Goal: Transaction & Acquisition: Purchase product/service

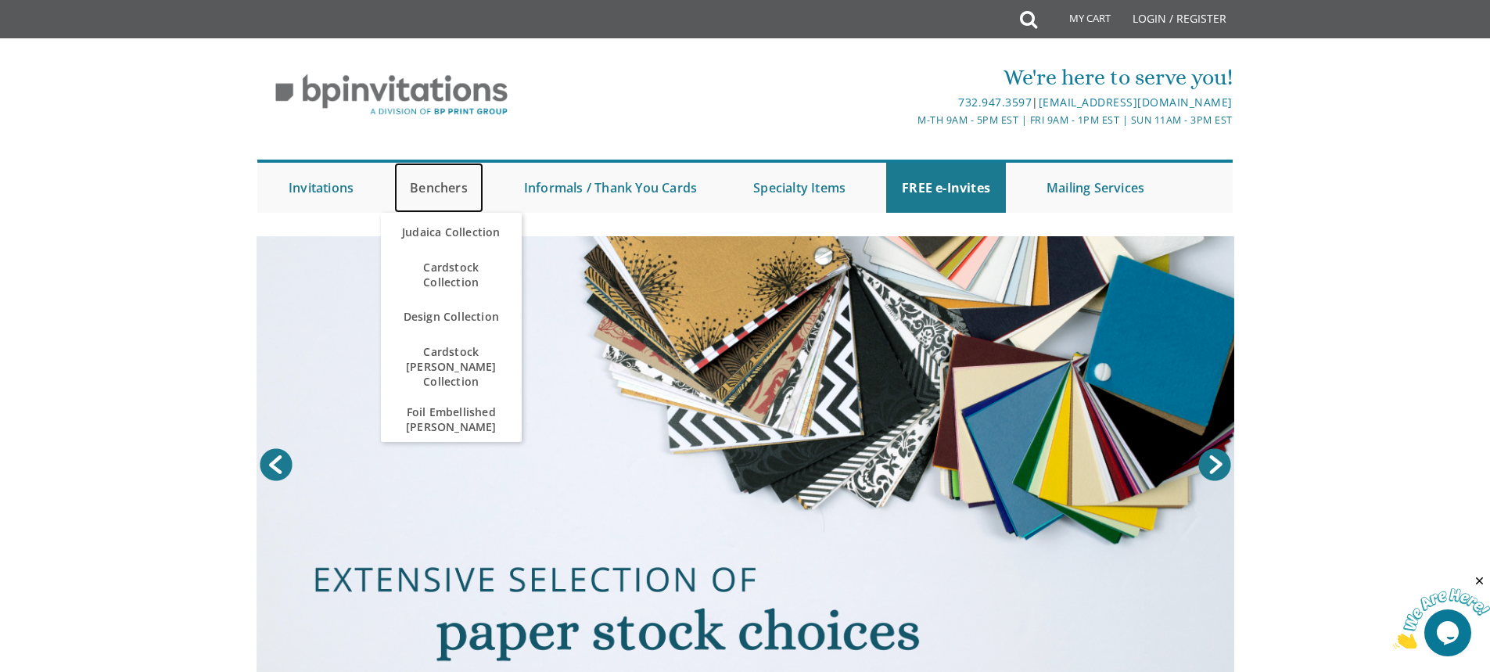
click at [443, 188] on link "Benchers" at bounding box center [438, 188] width 89 height 50
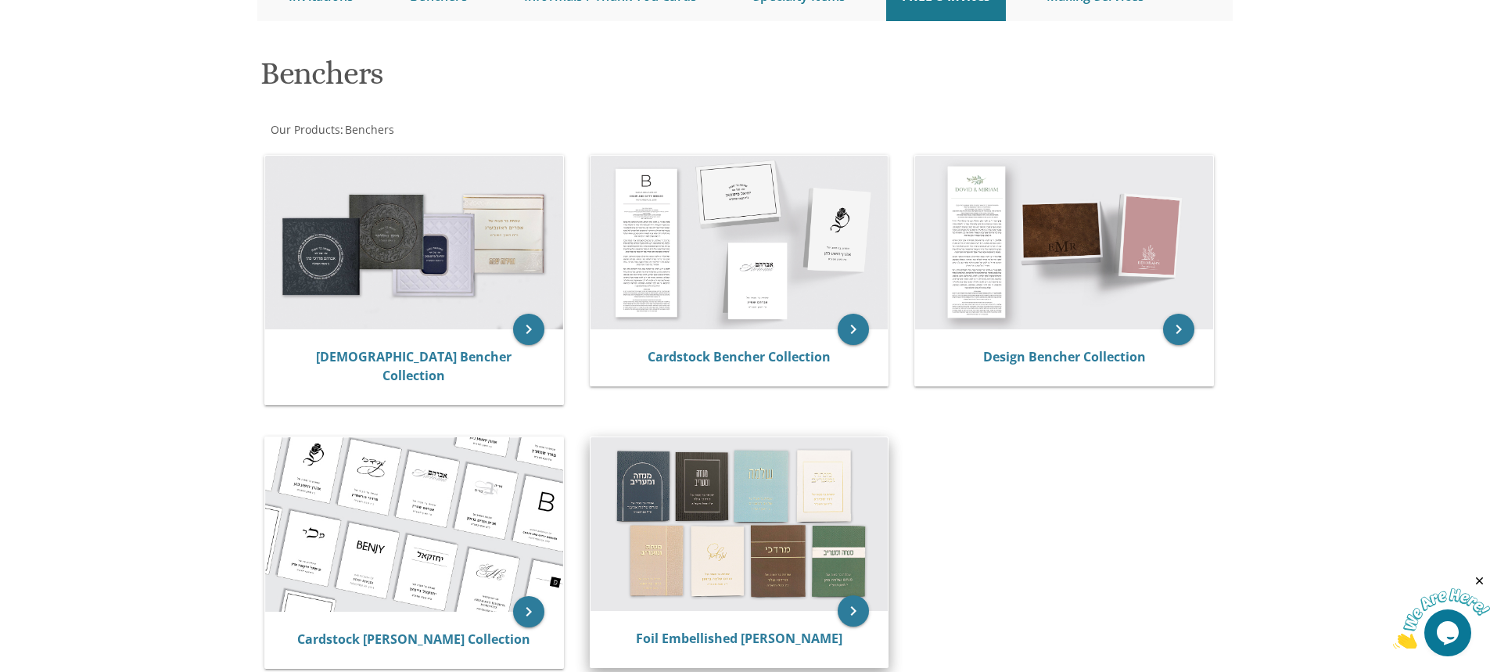
scroll to position [235, 0]
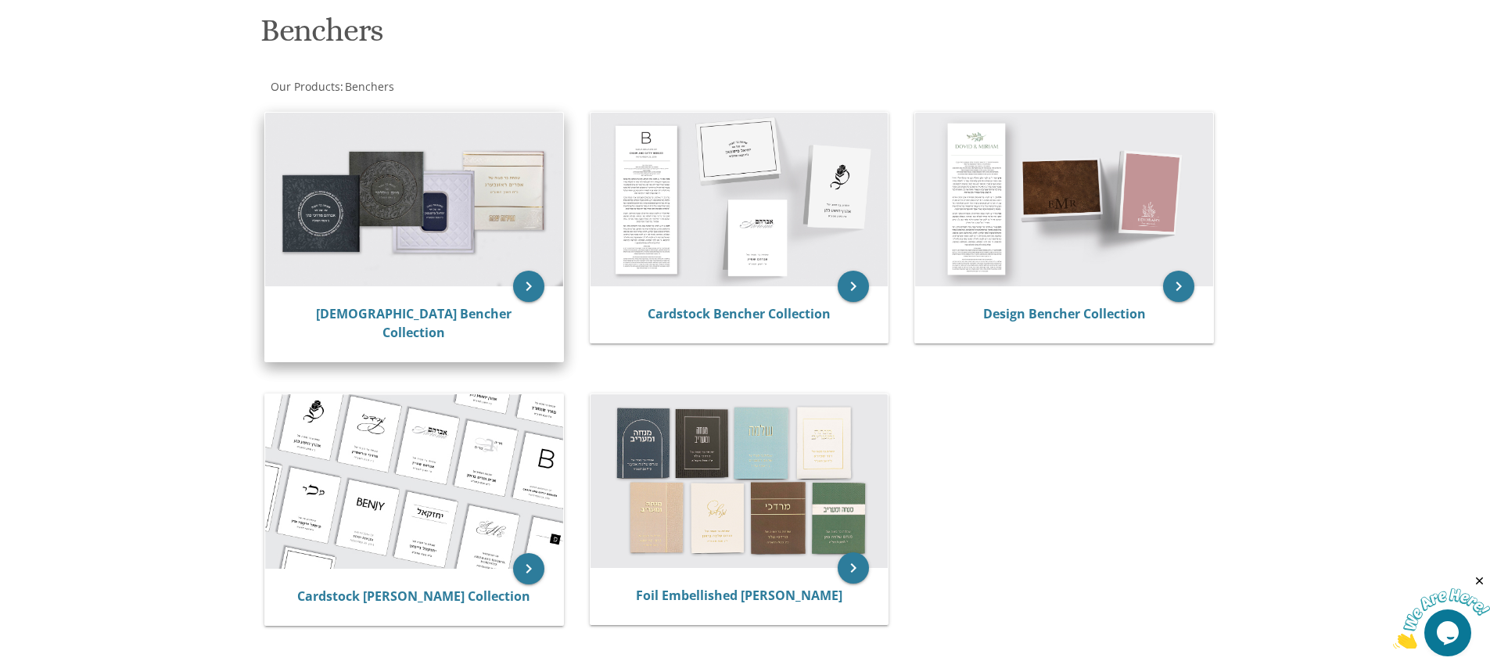
click at [417, 224] on img at bounding box center [414, 200] width 298 height 174
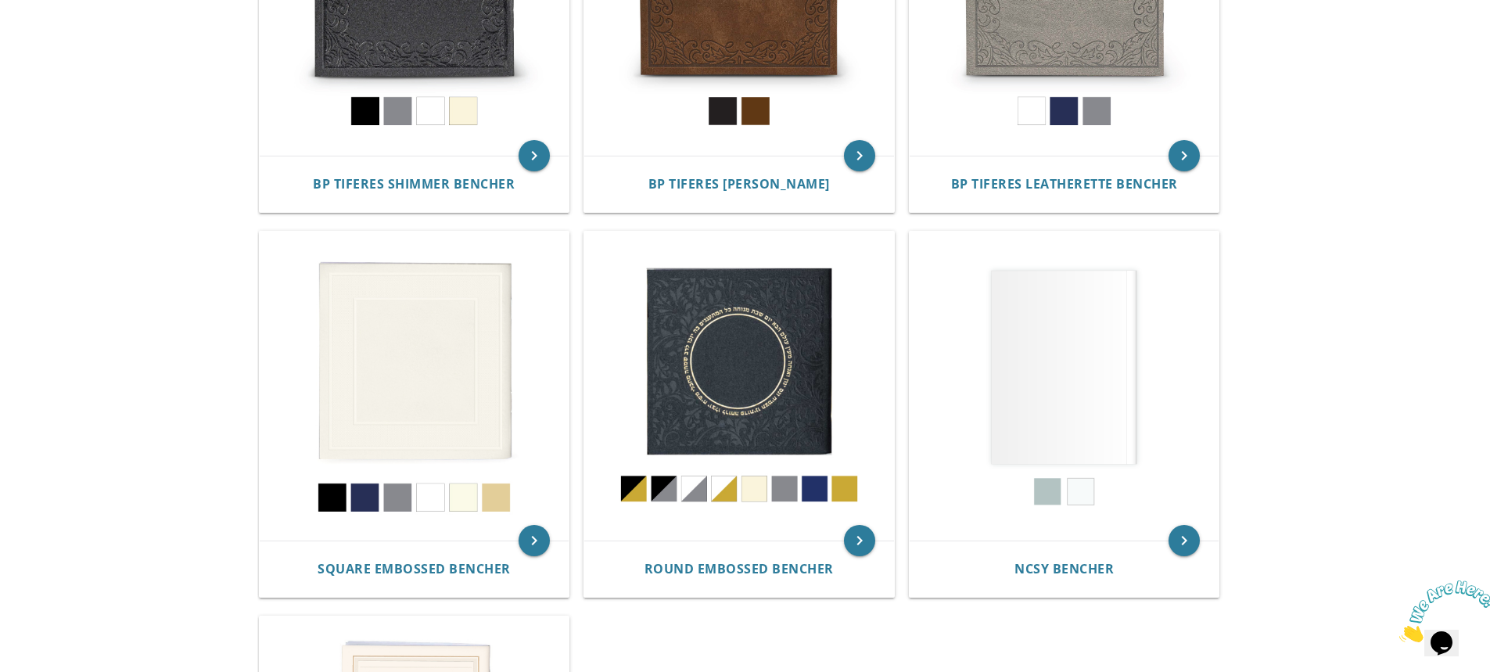
scroll to position [626, 0]
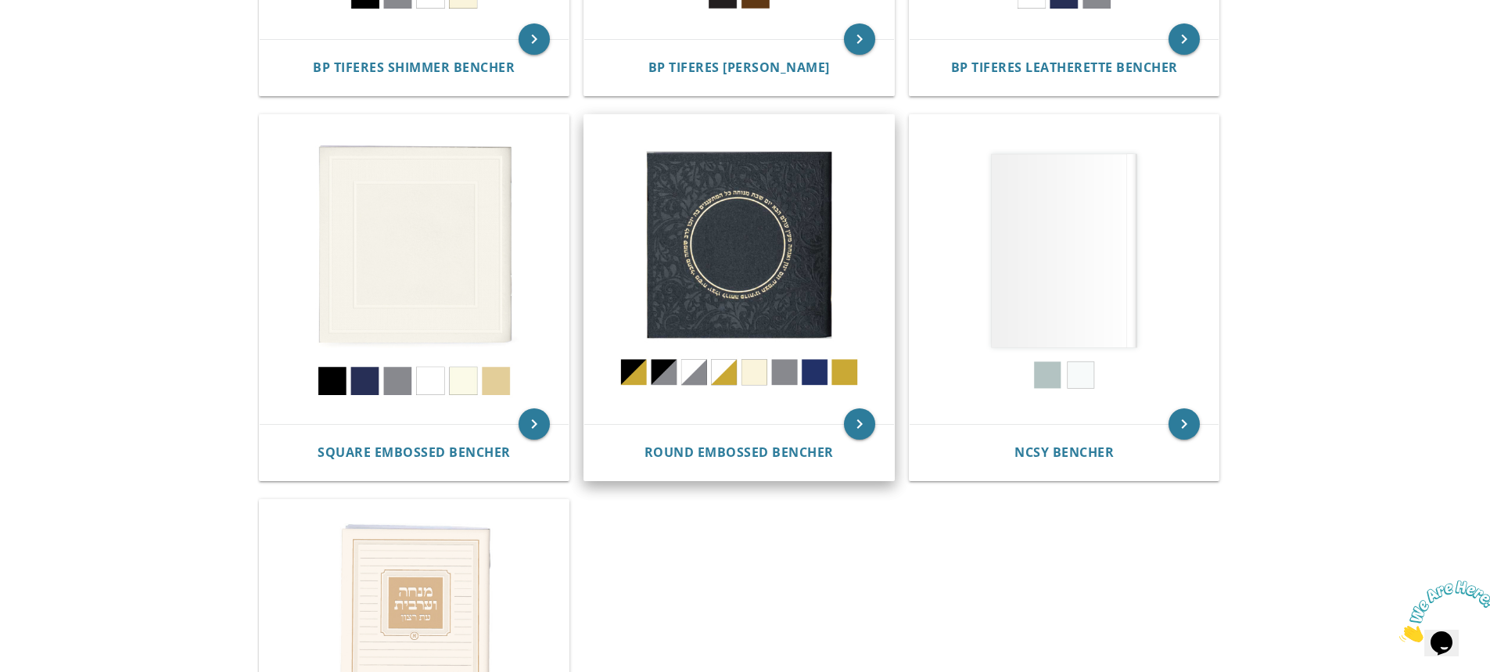
click at [742, 235] on img at bounding box center [739, 270] width 310 height 310
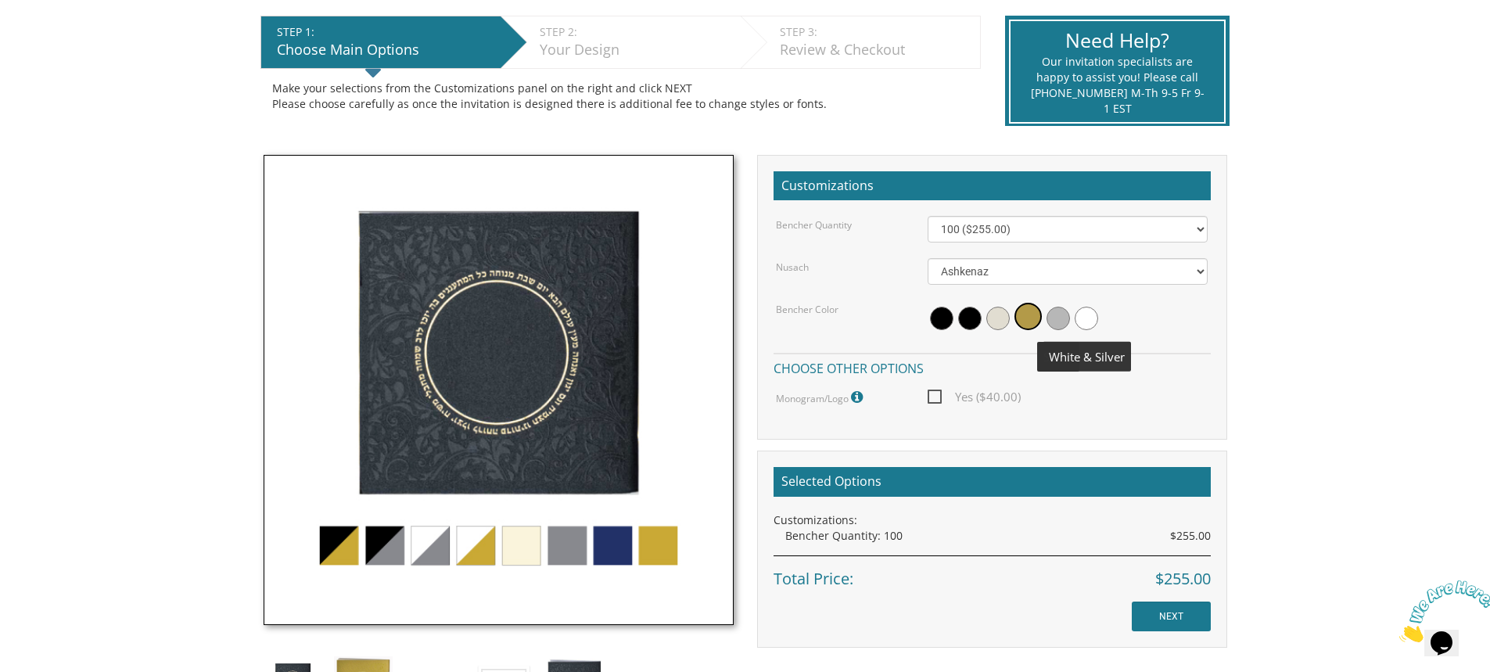
click at [1083, 318] on span at bounding box center [1086, 318] width 23 height 23
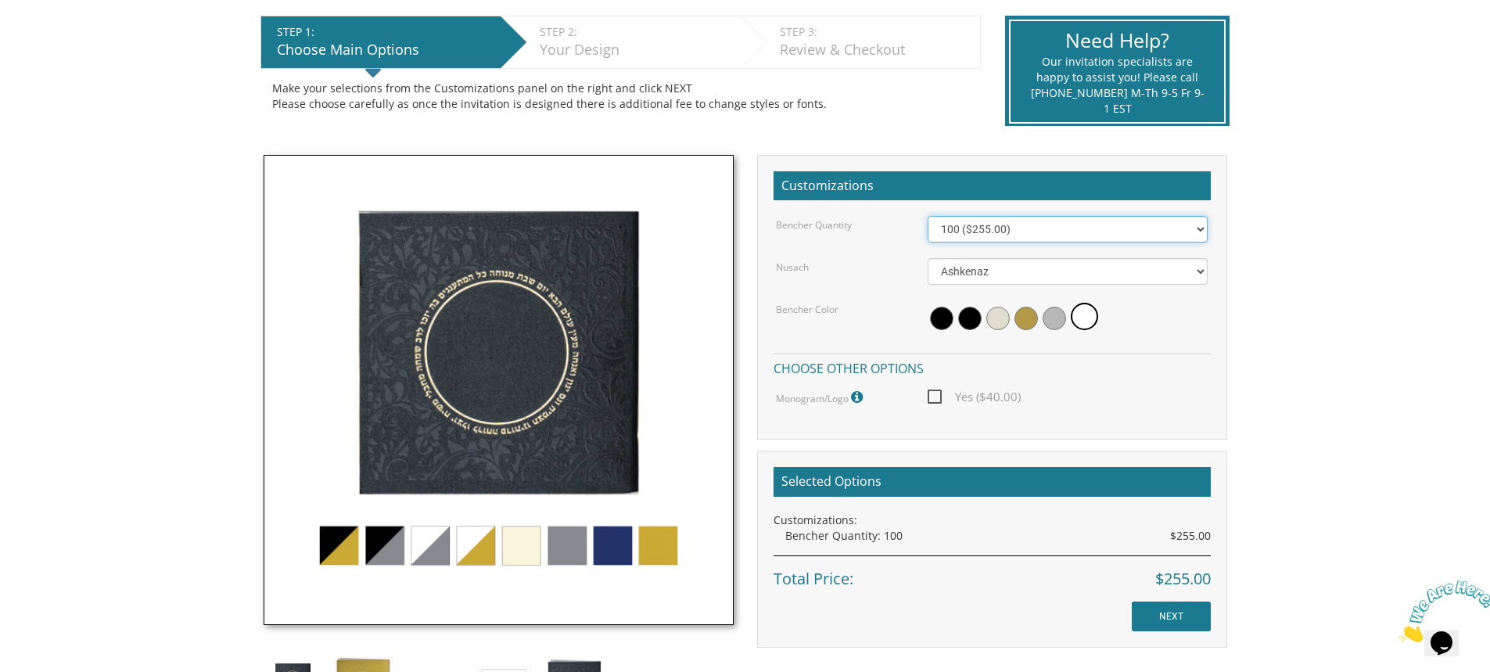
click at [1198, 226] on select "100 ($255.00) 200 ($510.00) 300 ($765.00) 400 ($1,020.00) 500 ($1,275.00)" at bounding box center [1068, 229] width 280 height 27
select select "200"
click at [928, 216] on select "100 ($255.00) 200 ($510.00) 300 ($765.00) 400 ($1,020.00) 500 ($1,275.00)" at bounding box center [1068, 229] width 280 height 27
click at [1051, 314] on span at bounding box center [1054, 318] width 23 height 23
click at [344, 550] on img at bounding box center [499, 390] width 470 height 470
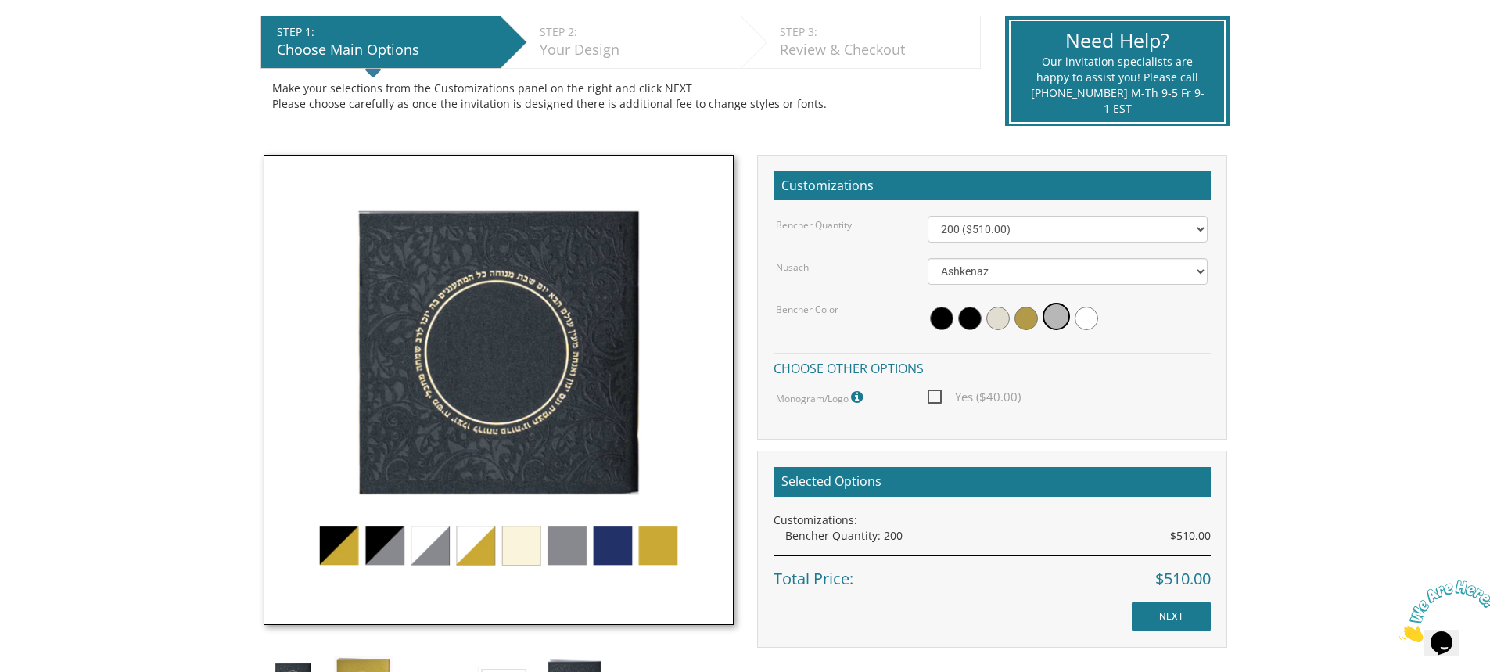
click at [387, 547] on img at bounding box center [499, 390] width 470 height 470
click at [390, 545] on img at bounding box center [499, 390] width 470 height 470
click at [429, 545] on img at bounding box center [499, 390] width 470 height 470
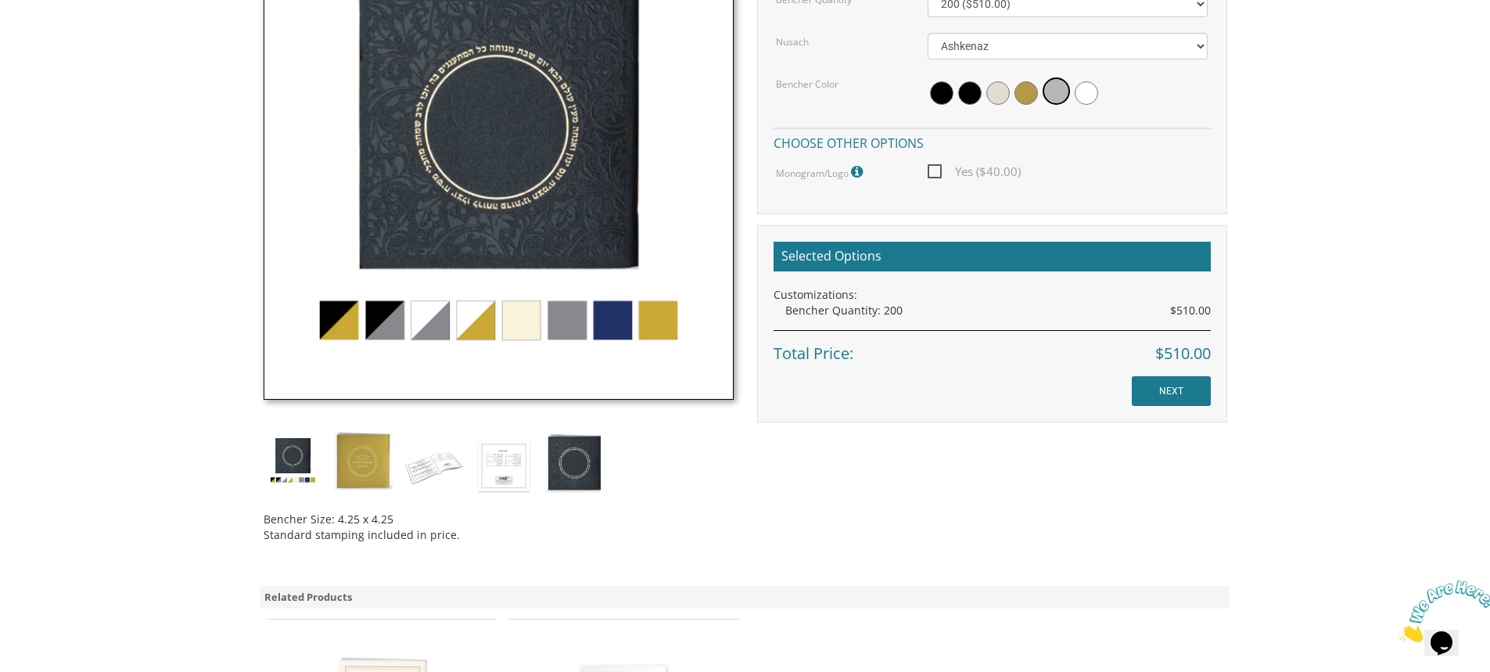
scroll to position [548, 0]
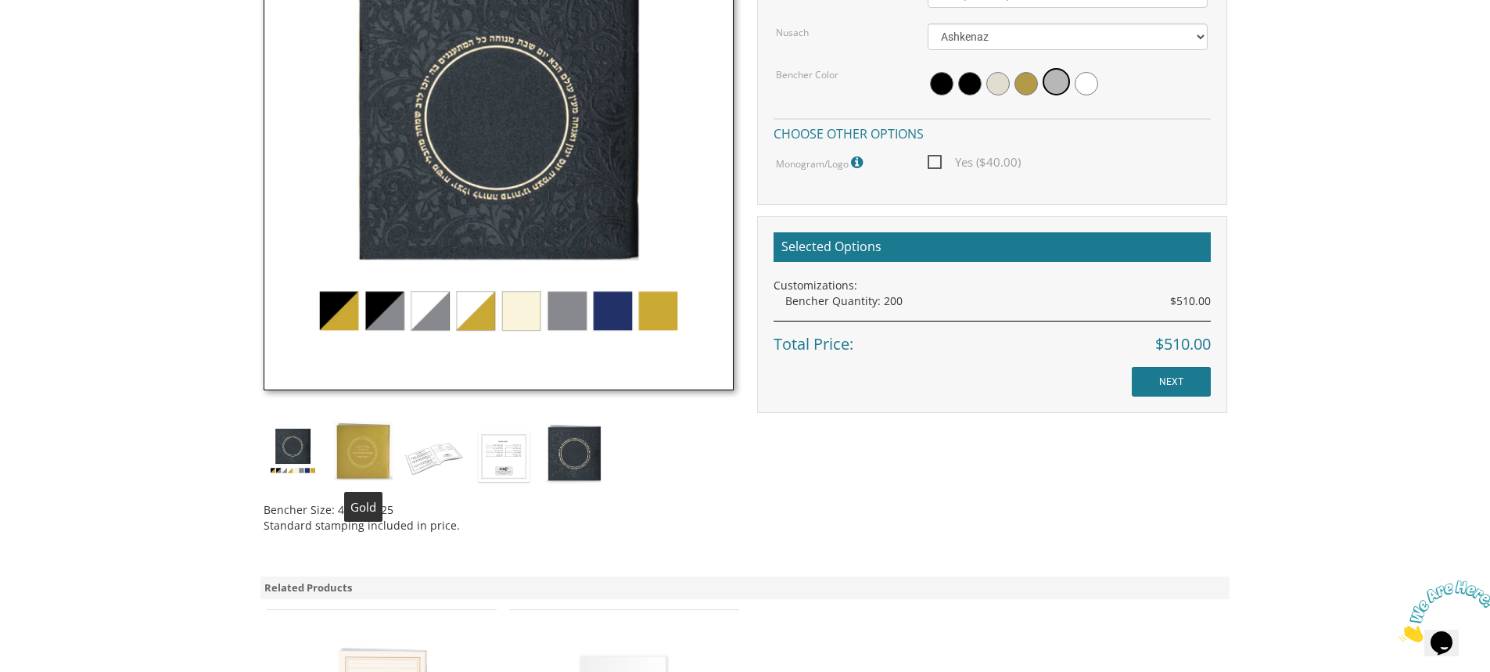
click at [358, 452] on img at bounding box center [363, 451] width 59 height 59
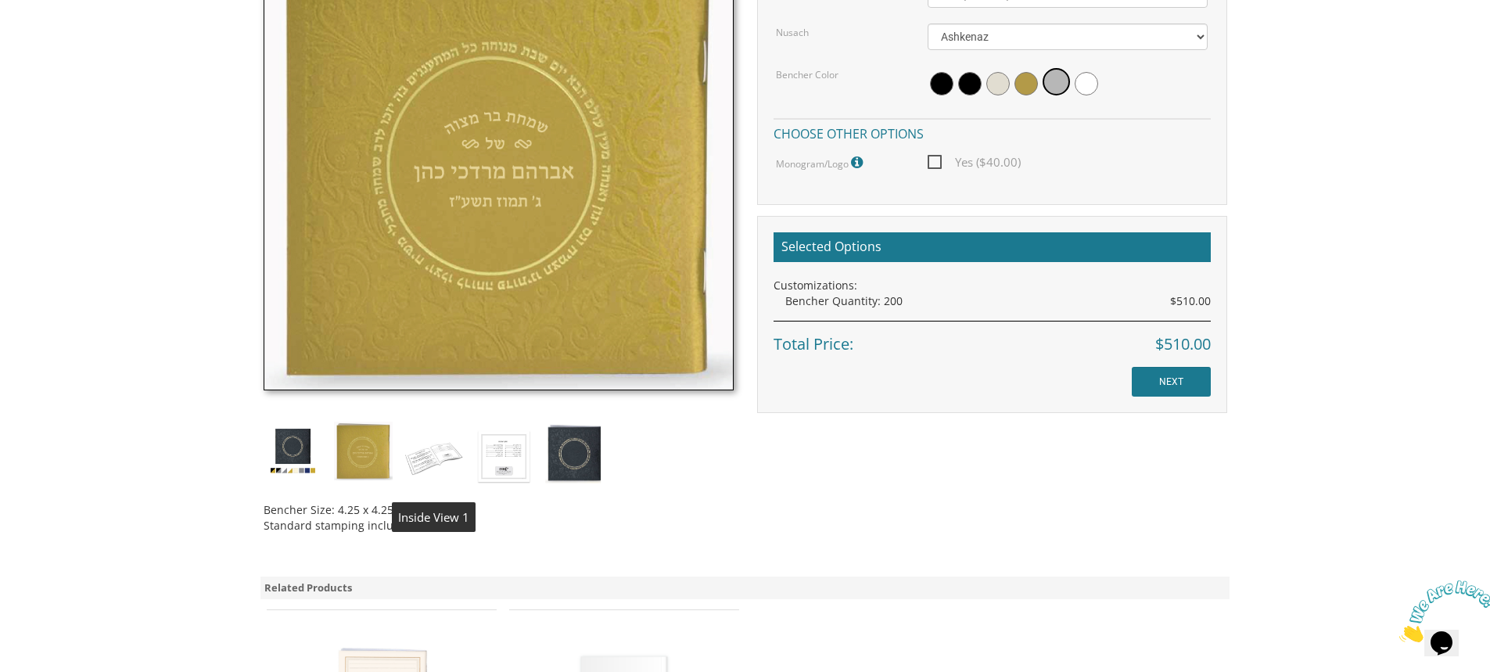
click at [430, 458] on img at bounding box center [433, 456] width 59 height 69
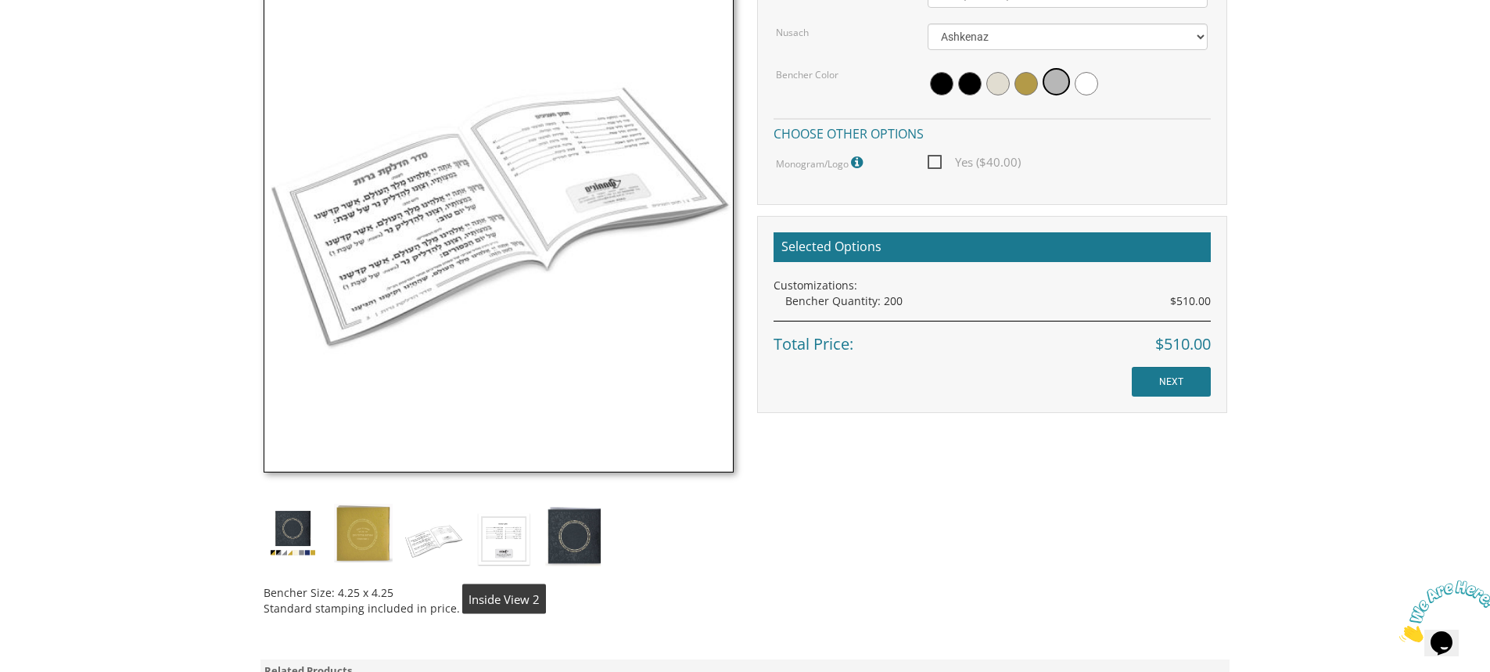
click at [509, 543] on img at bounding box center [504, 538] width 59 height 69
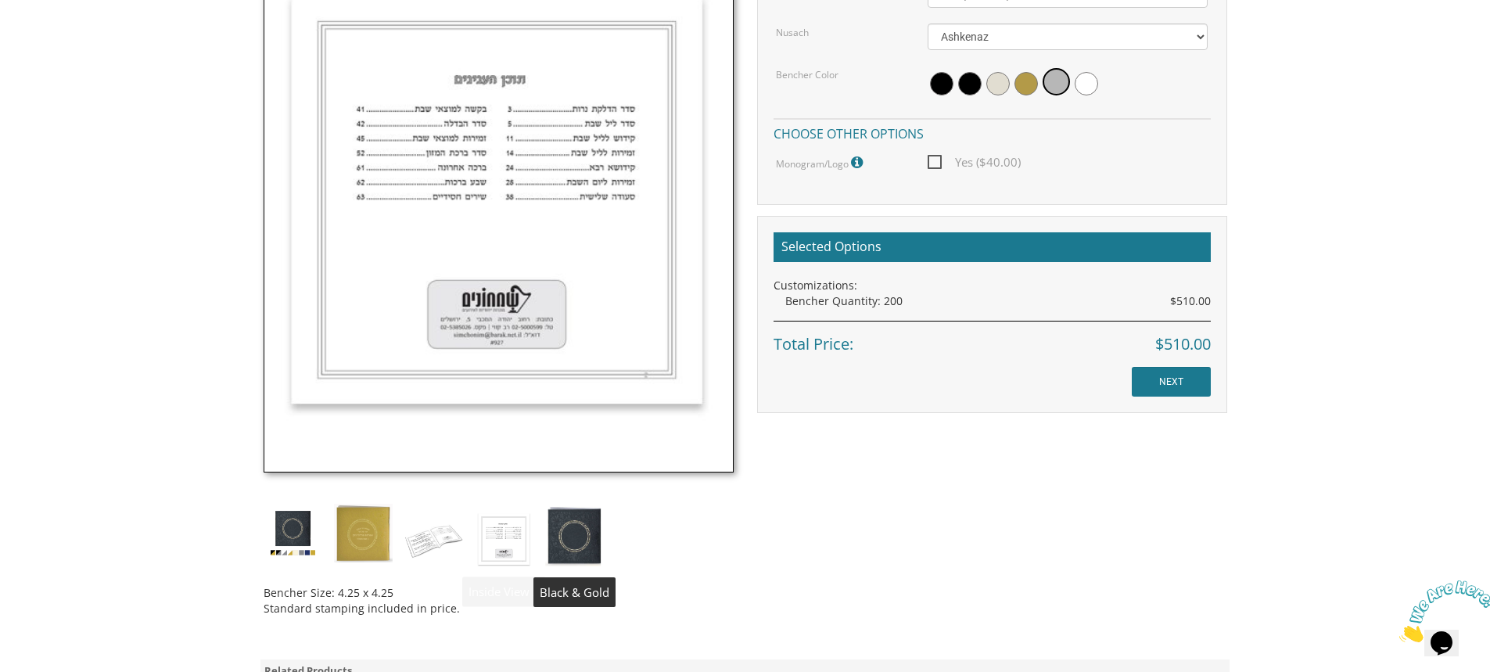
click at [574, 537] on img at bounding box center [574, 535] width 59 height 62
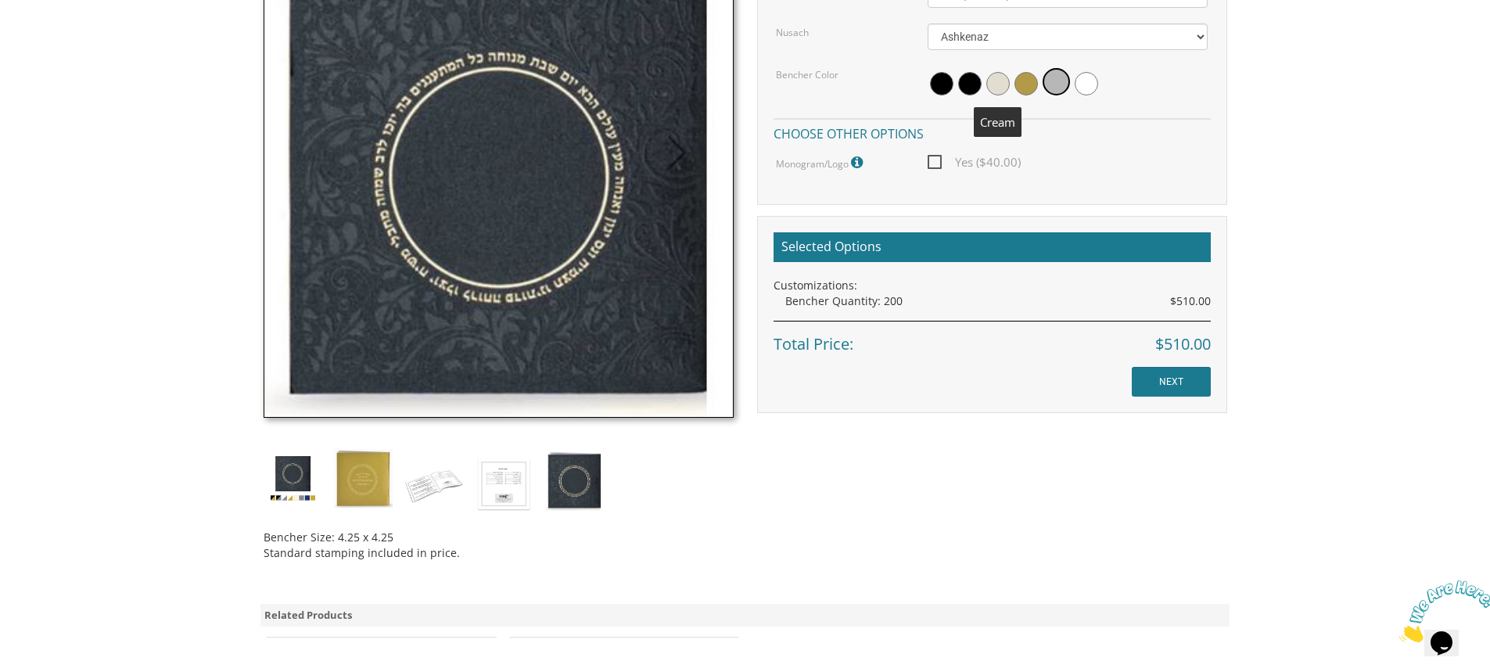
click at [996, 83] on span at bounding box center [997, 83] width 23 height 23
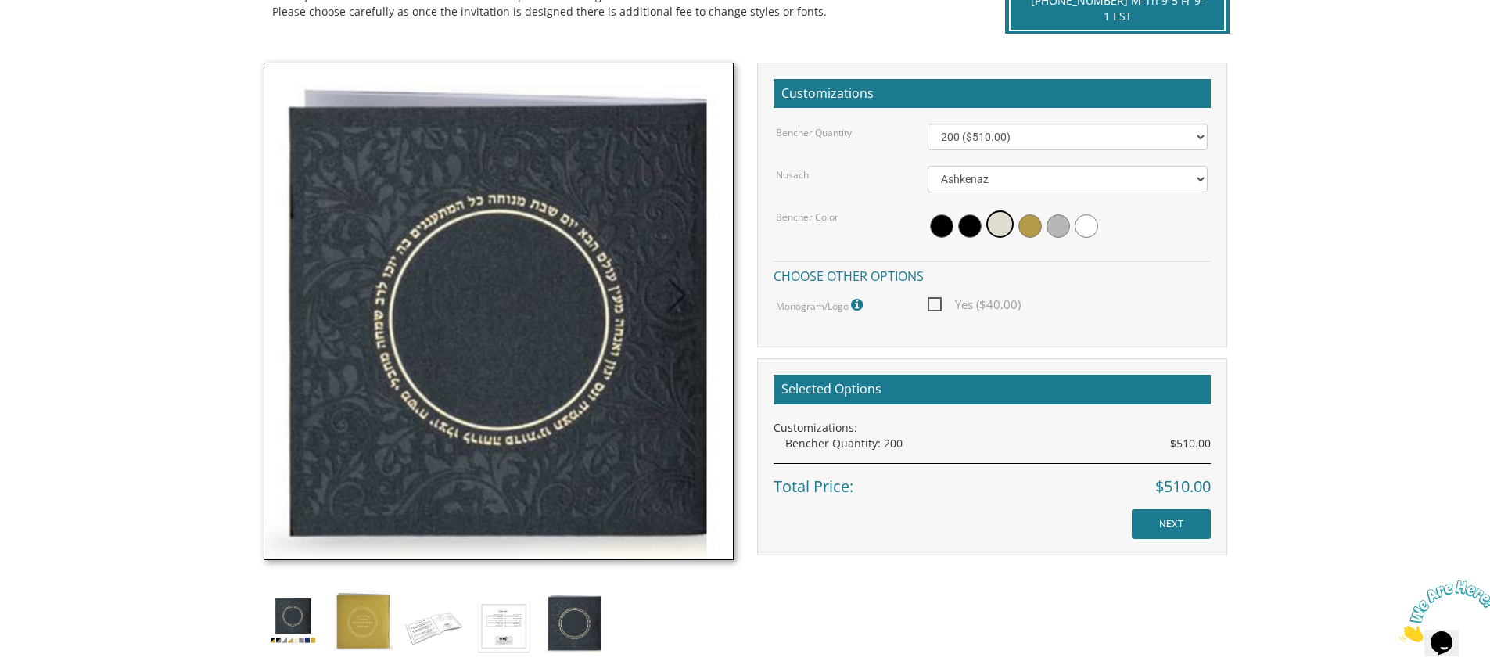
scroll to position [391, 0]
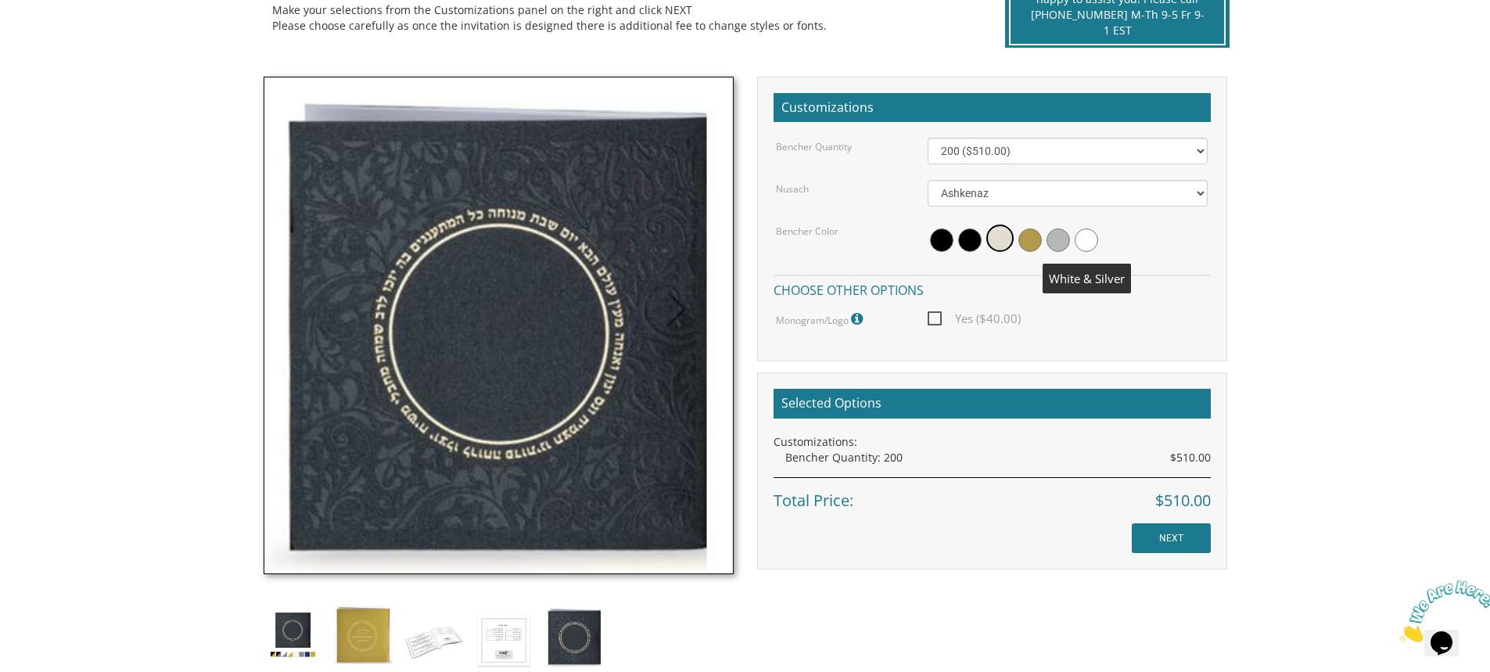
click at [1083, 239] on span at bounding box center [1086, 239] width 23 height 23
click at [1166, 536] on input "NEXT" at bounding box center [1171, 538] width 79 height 30
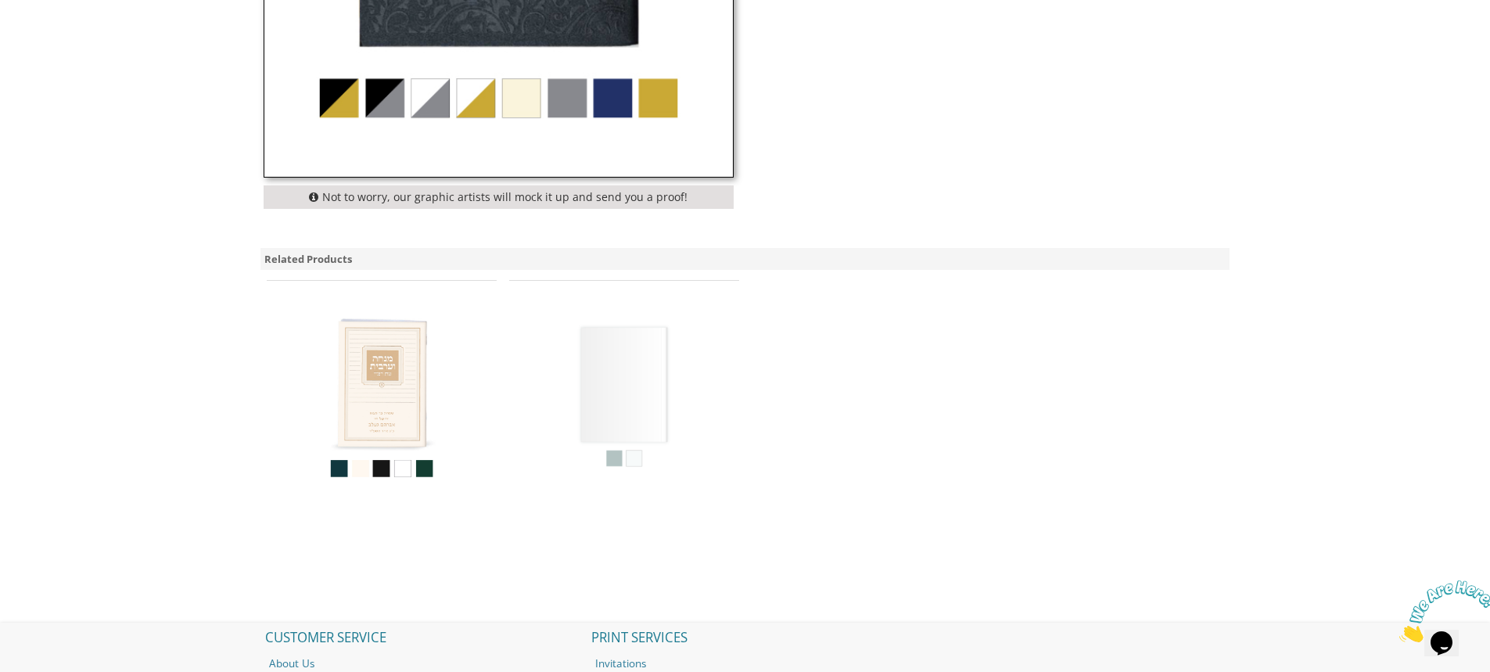
scroll to position [782, 0]
click at [387, 352] on img at bounding box center [381, 395] width 183 height 183
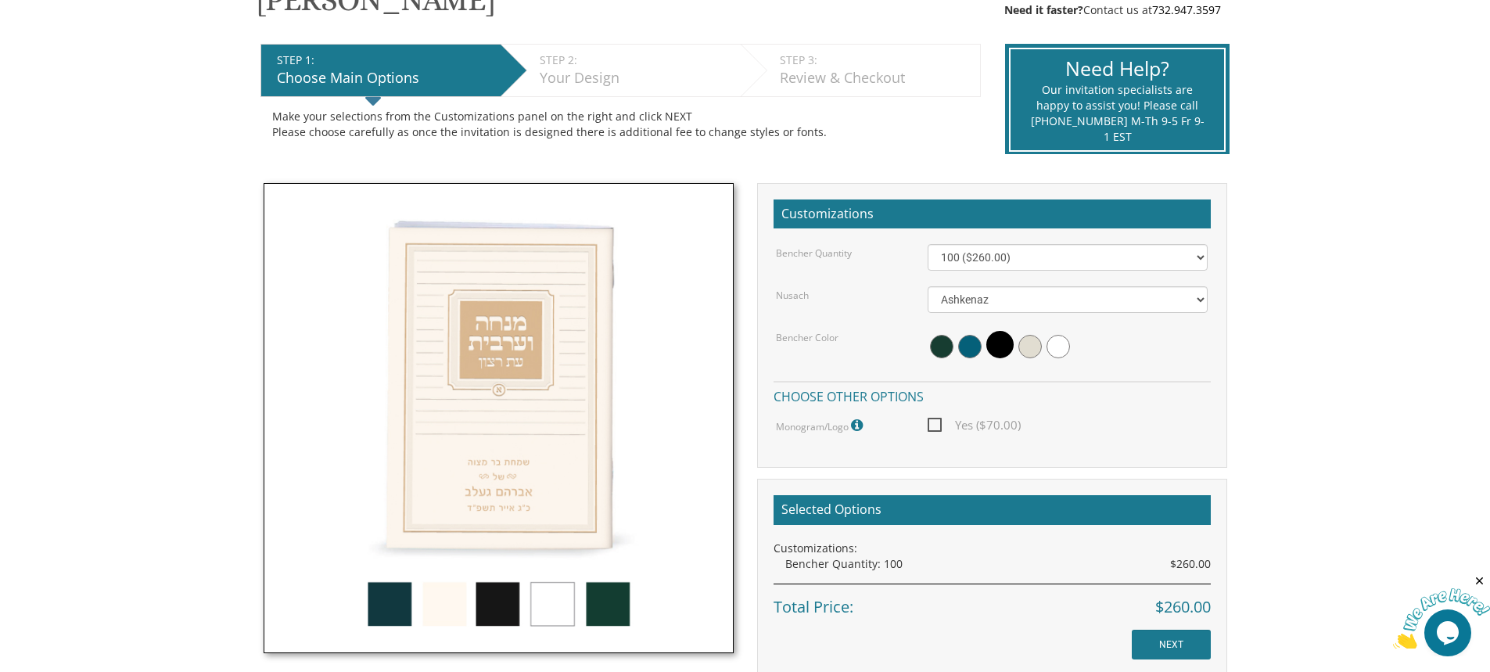
scroll to position [313, 0]
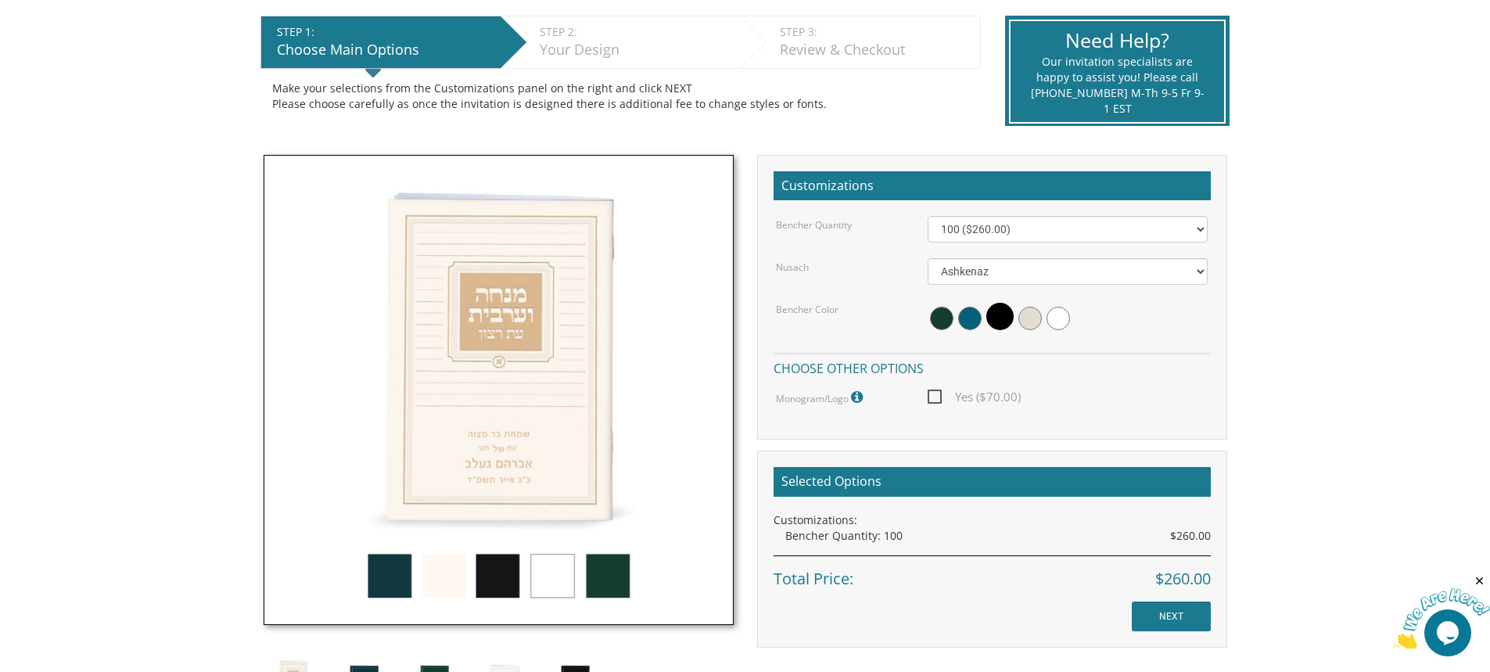
click at [379, 582] on img at bounding box center [499, 390] width 470 height 470
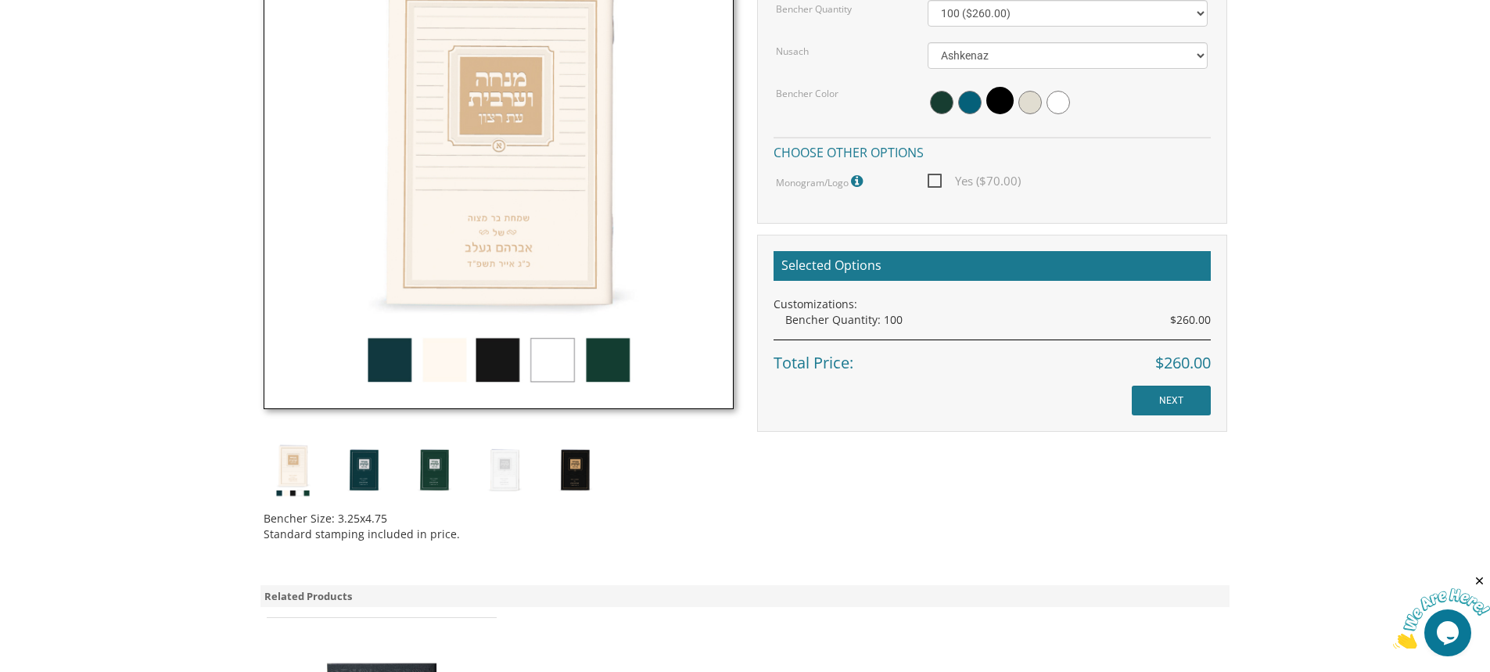
scroll to position [548, 0]
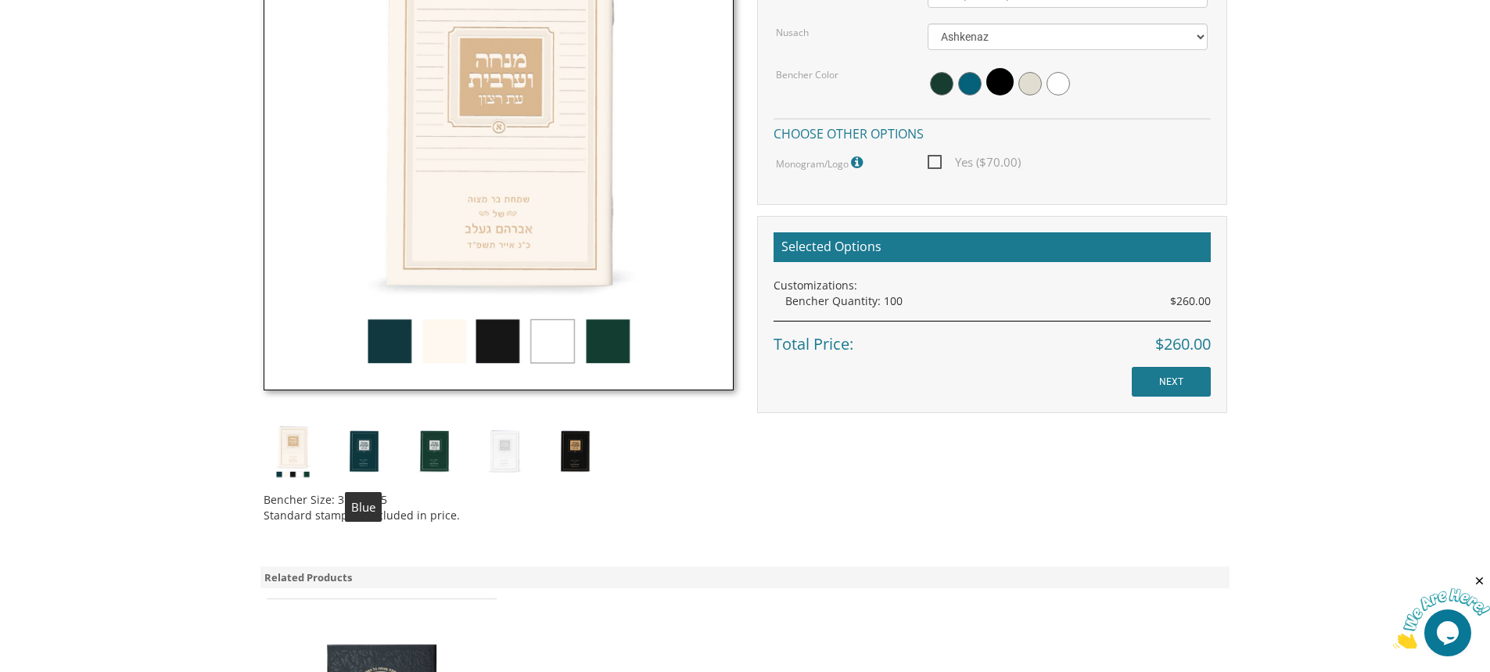
click at [360, 451] on img at bounding box center [363, 451] width 59 height 59
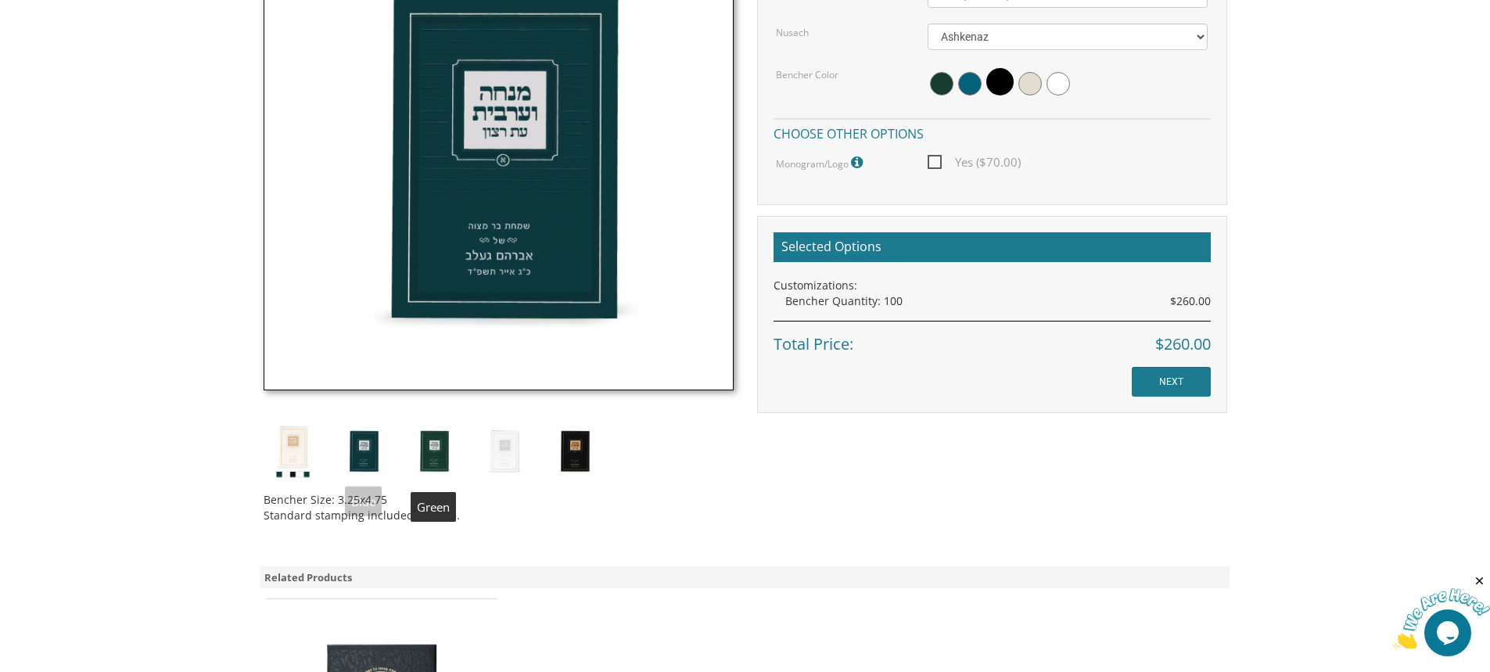
click at [441, 451] on img at bounding box center [433, 451] width 59 height 59
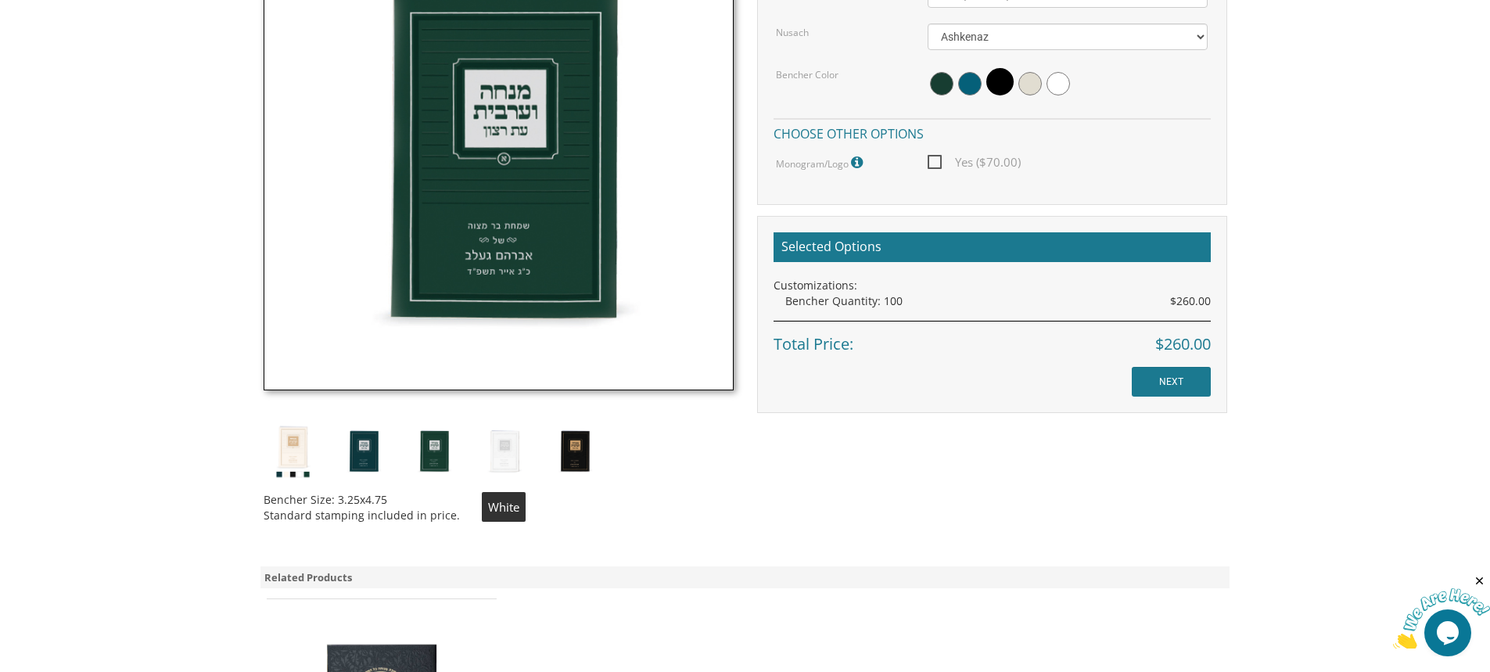
click at [502, 453] on img at bounding box center [504, 451] width 59 height 59
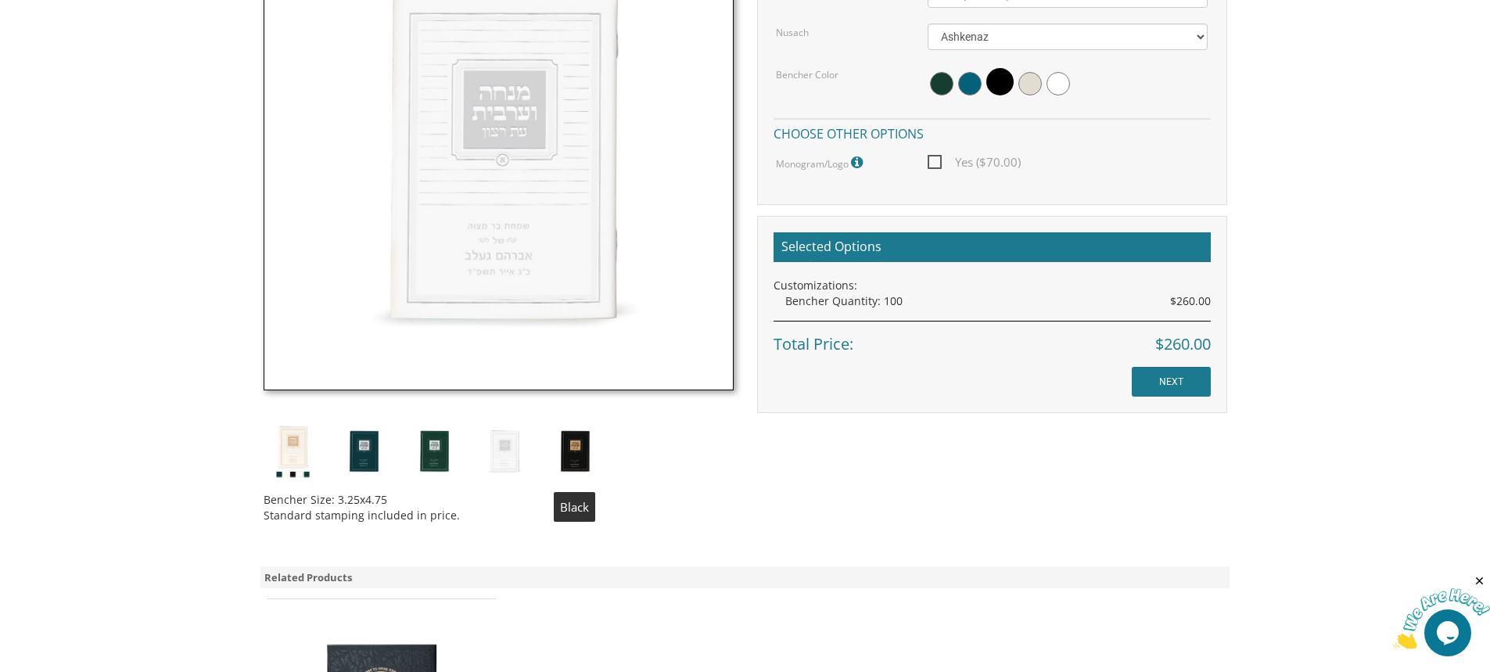
click at [572, 454] on img at bounding box center [574, 451] width 59 height 59
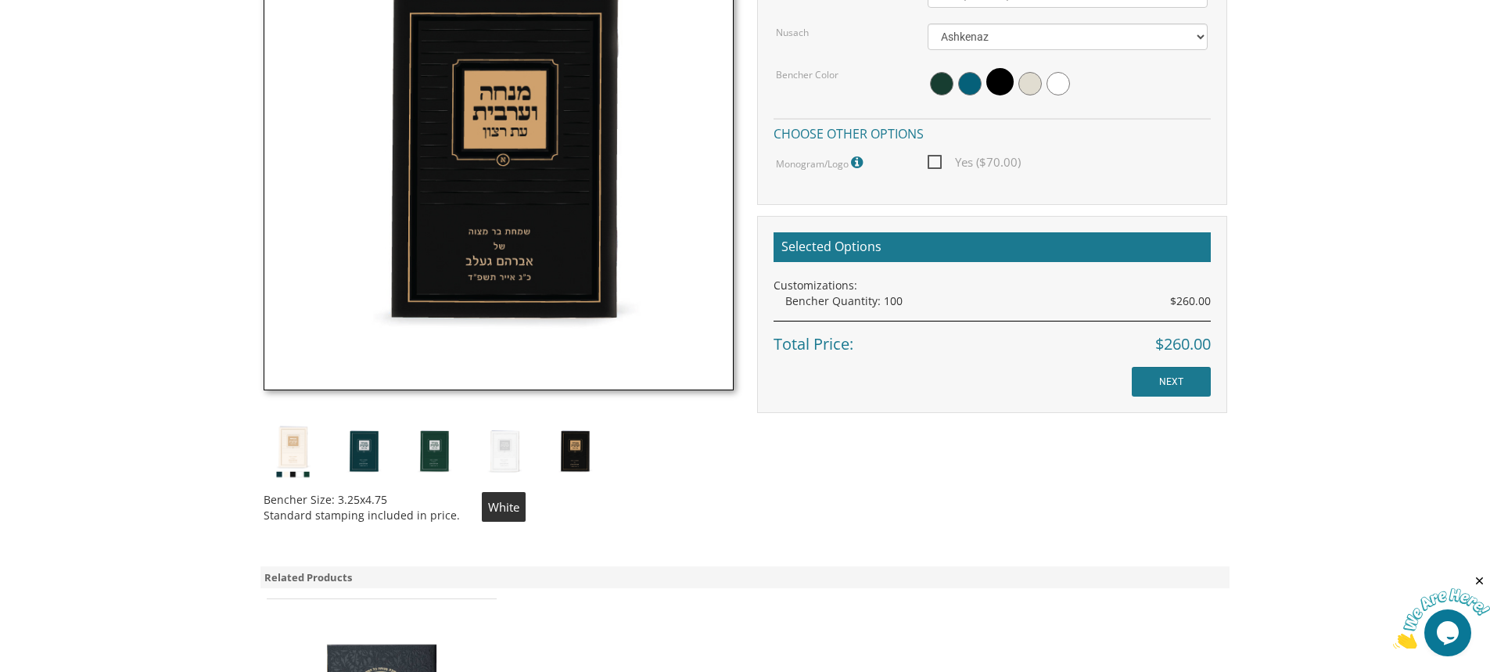
click at [504, 453] on img at bounding box center [504, 451] width 59 height 59
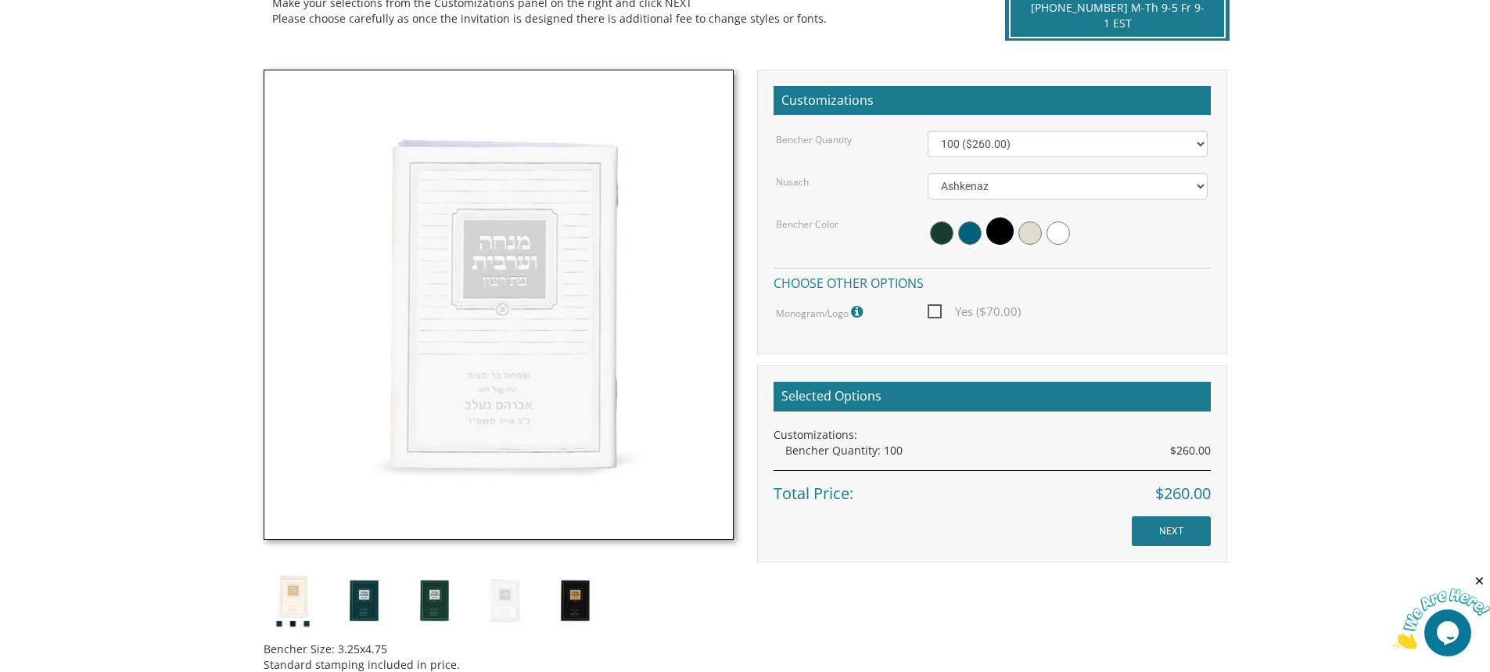
scroll to position [391, 0]
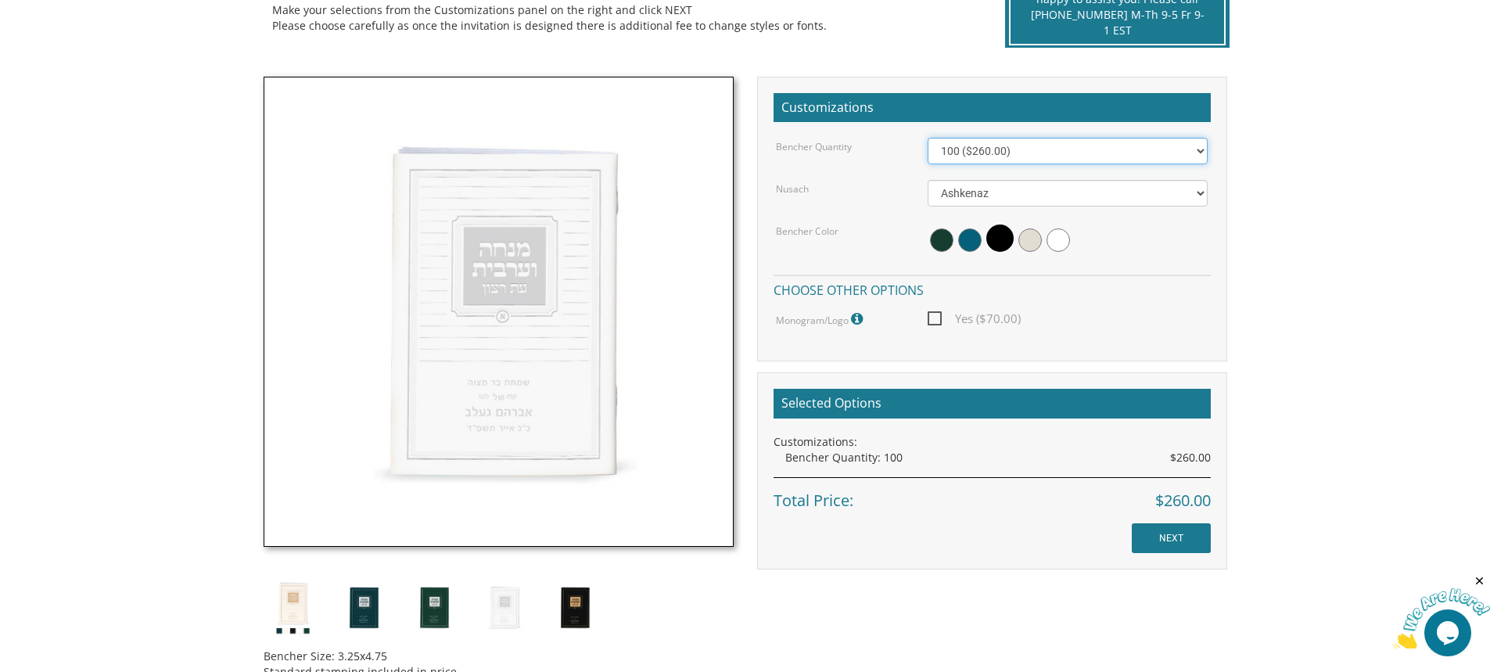
click at [1200, 151] on select "100 ($260.00) 200 ($520.00) 300 ($780.00) 400 ($1,040.00) 500 ($1,300.00)" at bounding box center [1068, 151] width 280 height 27
select select "200"
click at [928, 138] on select "100 ($260.00) 200 ($520.00) 300 ($780.00) 400 ($1,040.00) 500 ($1,300.00)" at bounding box center [1068, 151] width 280 height 27
click at [585, 335] on img at bounding box center [499, 312] width 470 height 470
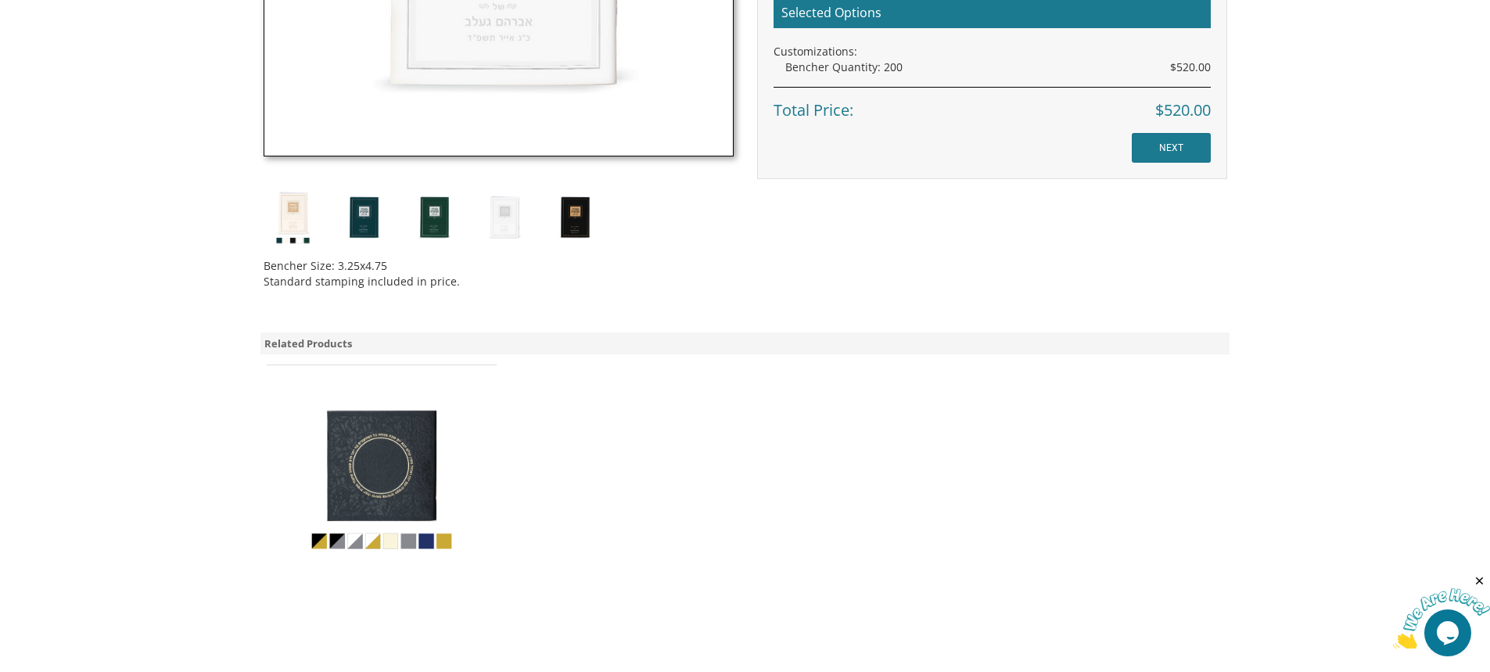
scroll to position [626, 0]
